Goal: Transaction & Acquisition: Purchase product/service

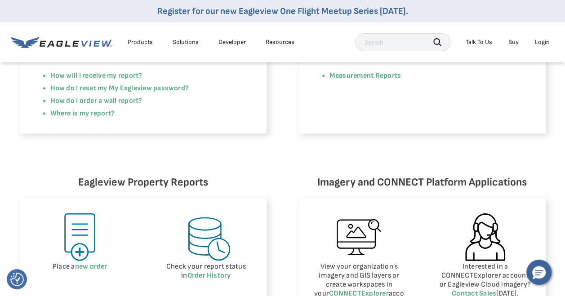
scroll to position [297, 0]
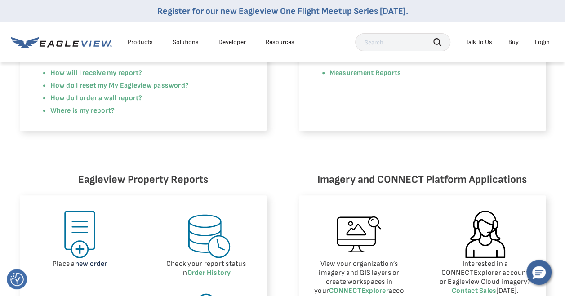
click at [77, 262] on link "new order" at bounding box center [91, 264] width 32 height 9
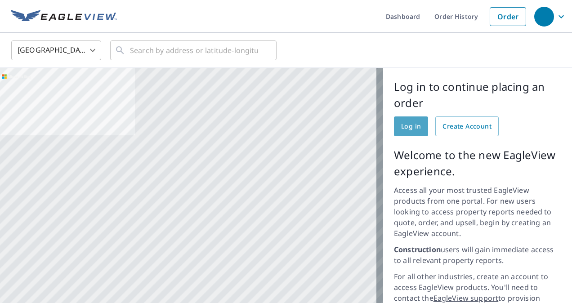
click at [403, 126] on span "Log in" at bounding box center [411, 126] width 20 height 11
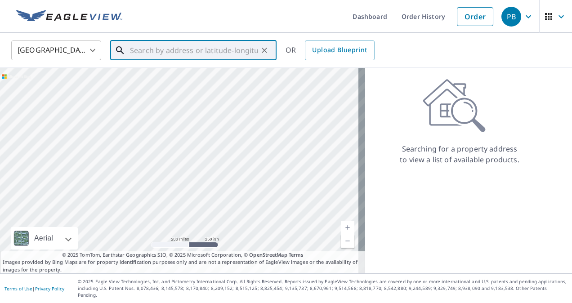
click at [130, 51] on input "text" at bounding box center [194, 50] width 128 height 25
click at [218, 270] on p "© 2025 TomTom, Earthstar Geographics SIO, © 2025 Microsoft Corporation, © OpenS…" at bounding box center [182, 262] width 365 height 22
click at [138, 51] on input "37" at bounding box center [194, 50] width 128 height 25
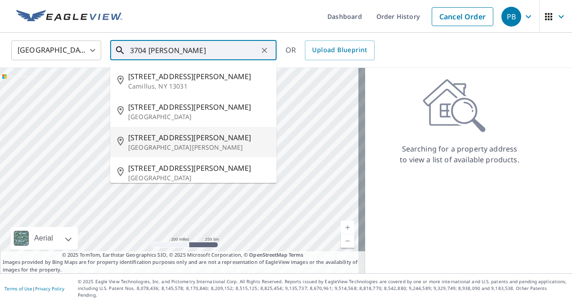
click at [165, 141] on span "[STREET_ADDRESS][PERSON_NAME]" at bounding box center [198, 137] width 141 height 11
type input "[STREET_ADDRESS][PERSON_NAME][PERSON_NAME]"
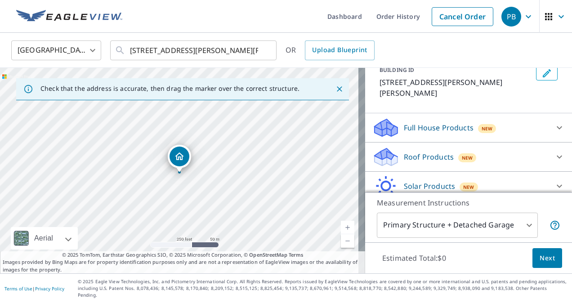
scroll to position [65, 0]
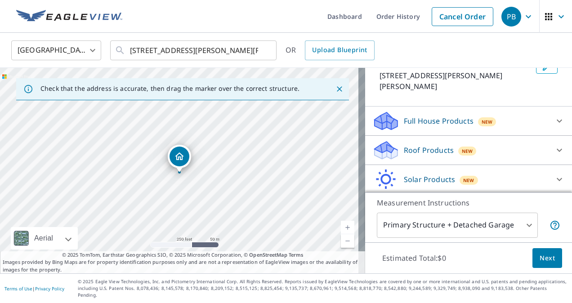
click at [385, 142] on icon at bounding box center [385, 147] width 23 height 11
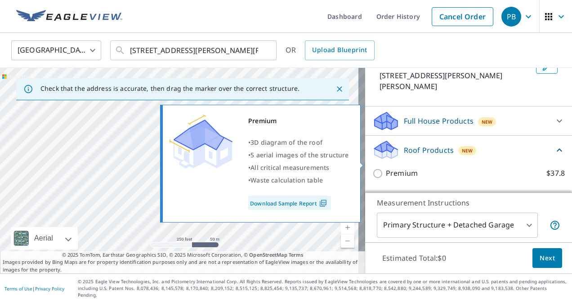
click at [374, 168] on input "Premium $37.8" at bounding box center [378, 173] width 13 height 11
checkbox input "true"
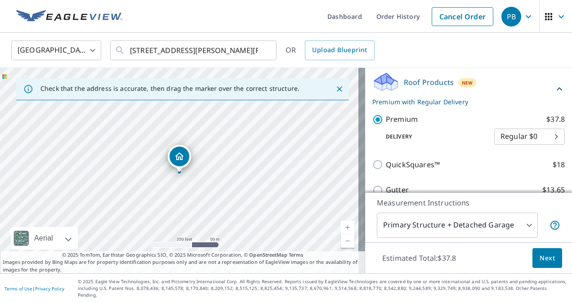
scroll to position [133, 0]
click at [532, 264] on button "Next" at bounding box center [547, 258] width 30 height 20
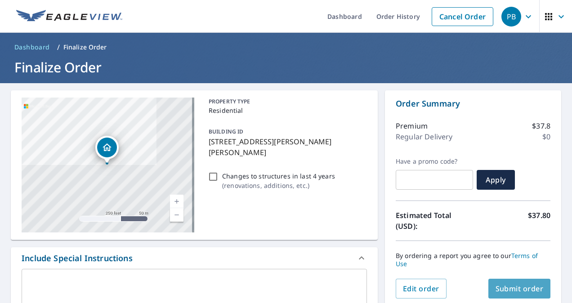
click at [508, 290] on span "Submit order" at bounding box center [519, 289] width 48 height 10
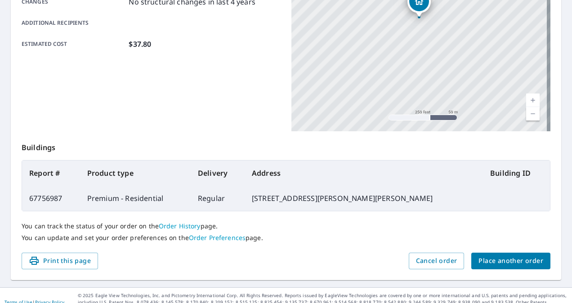
scroll to position [225, 0]
